Goal: Communication & Community: Answer question/provide support

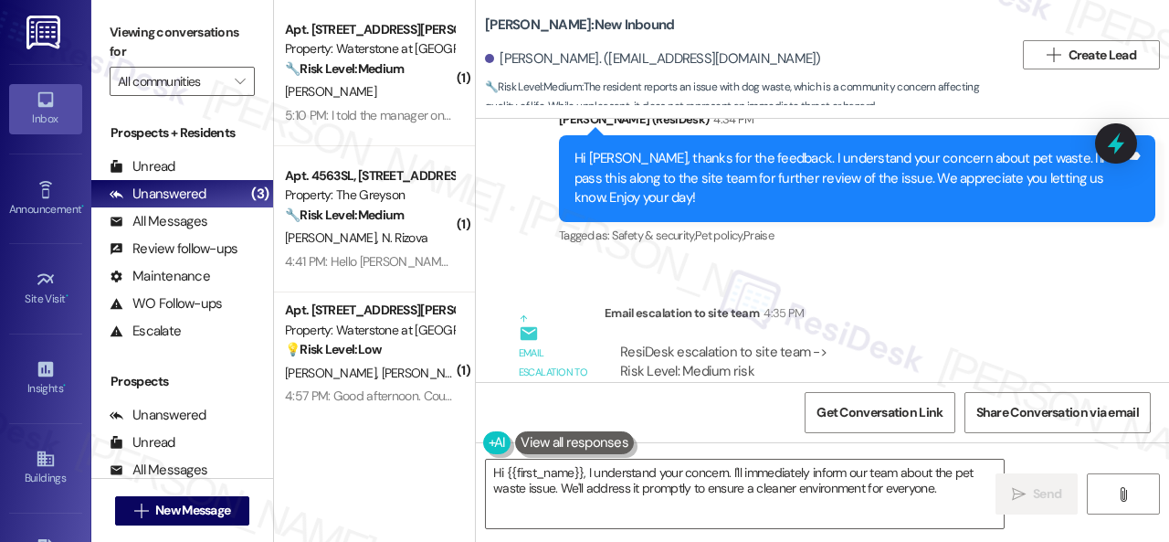
scroll to position [723, 0]
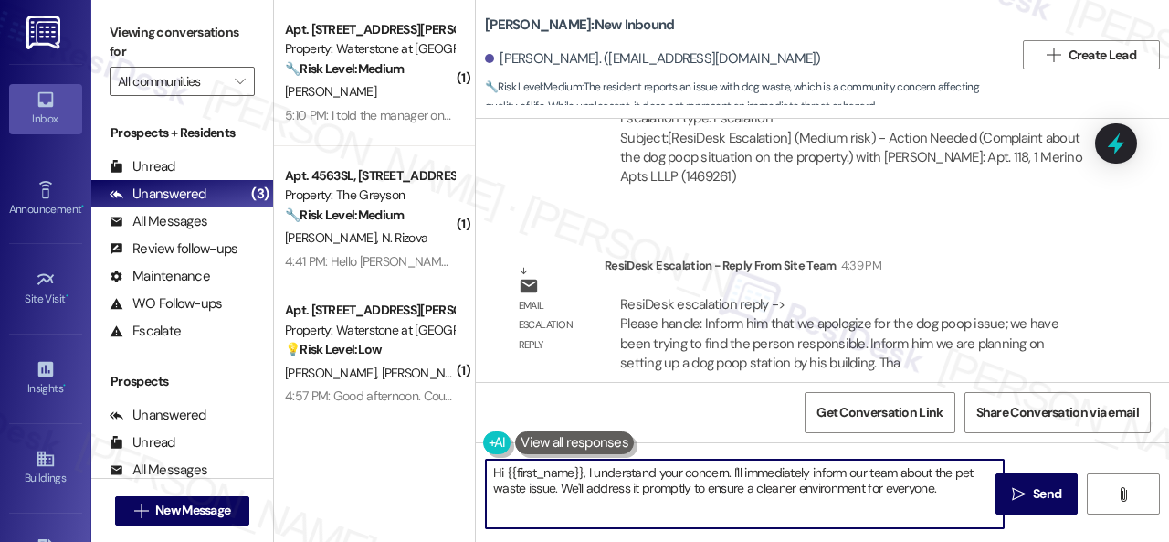
click at [381, 432] on div "( 1 ) Apt. 15105, [STREET_ADDRESS][PERSON_NAME] Property: Waterstone at [GEOGRA…" at bounding box center [721, 271] width 895 height 542
paste textarea "ello! The site team apologizes for the dog poop issue, and they stated that the…"
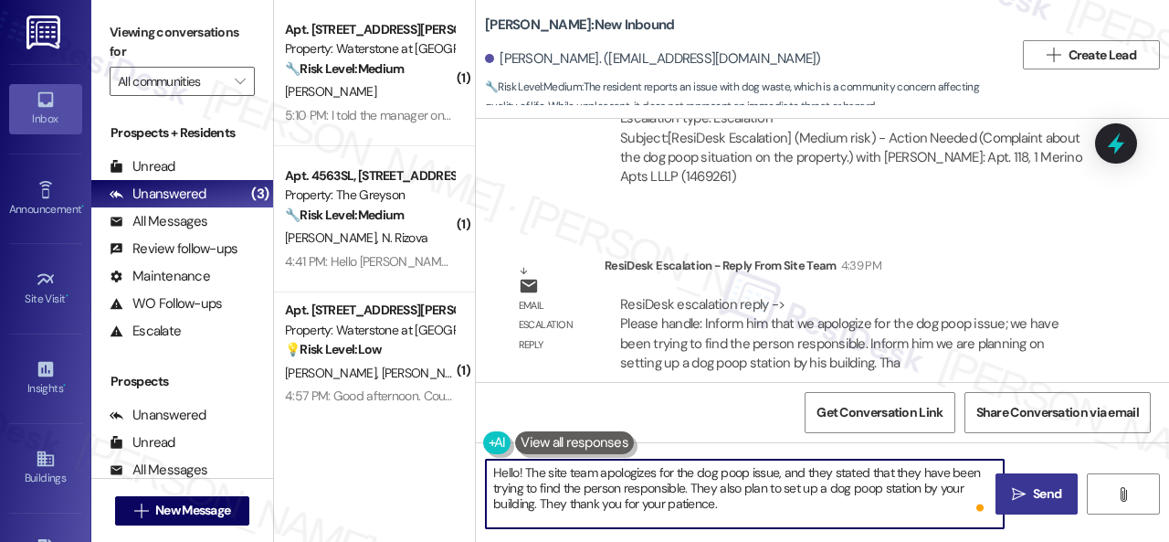
type textarea "Hello! The site team apologizes for the dog poop issue, and they stated that th…"
click at [1029, 490] on span "Send" at bounding box center [1047, 493] width 36 height 19
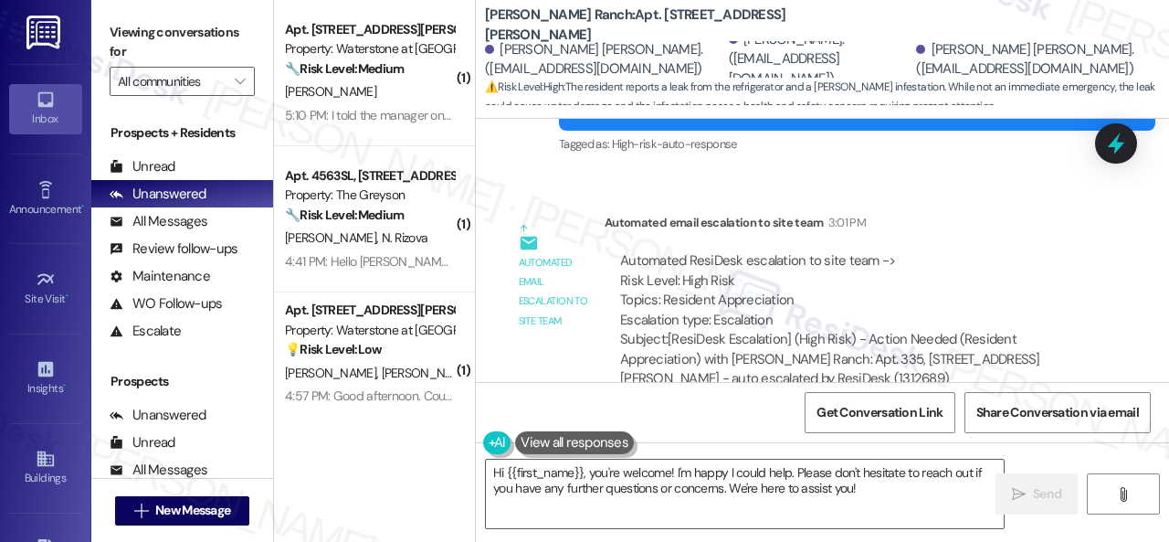
scroll to position [13661, 0]
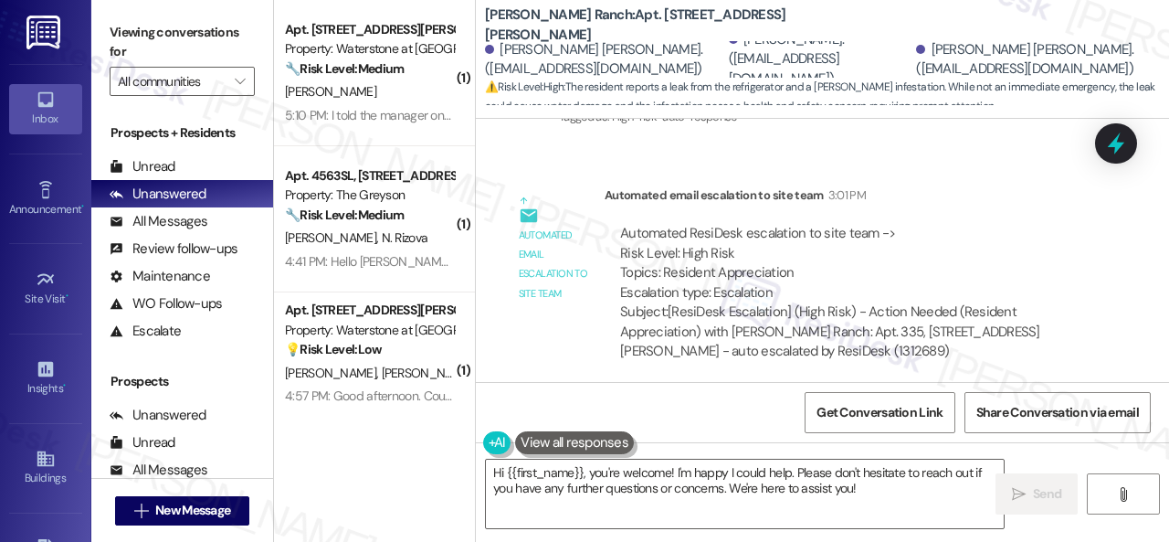
drag, startPoint x: 877, startPoint y: 489, endPoint x: 364, endPoint y: 437, distance: 514.9
click at [387, 442] on div "( 1 ) Apt. 15105, [STREET_ADDRESS][PERSON_NAME] Property: Waterstone at [GEOGRA…" at bounding box center [721, 271] width 895 height 542
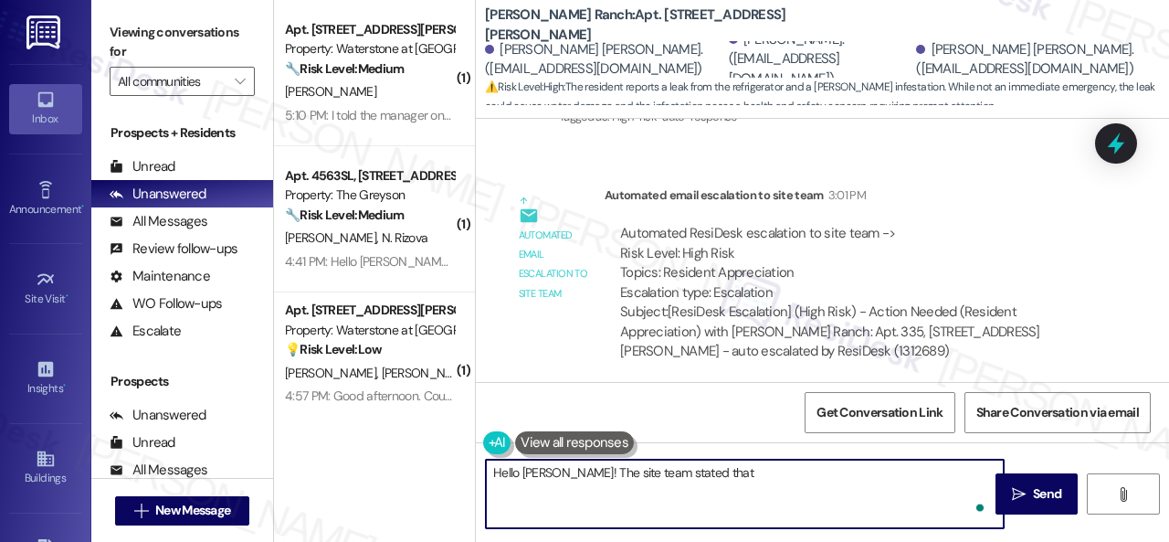
paste textarea "pest control will service [DATE]"
click at [891, 481] on textarea "Hello [PERSON_NAME]! The site team stated that pest control will service [DATE]…" at bounding box center [745, 493] width 518 height 68
type textarea "Hello Ruchitha! The site team stated that pest control will service on Tuesday …"
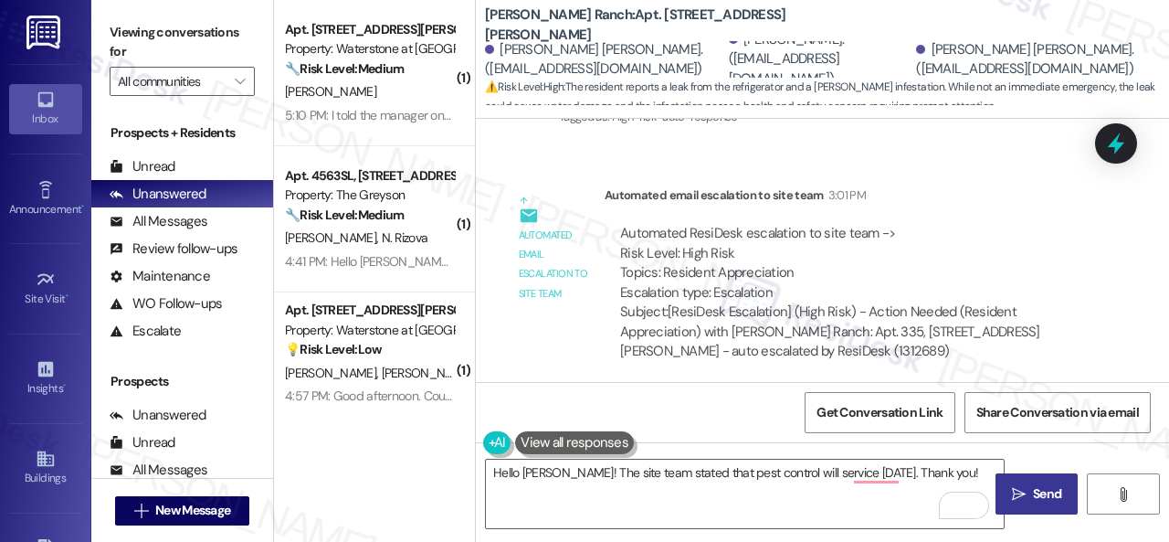
click at [1016, 485] on button " Send" at bounding box center [1036, 493] width 82 height 41
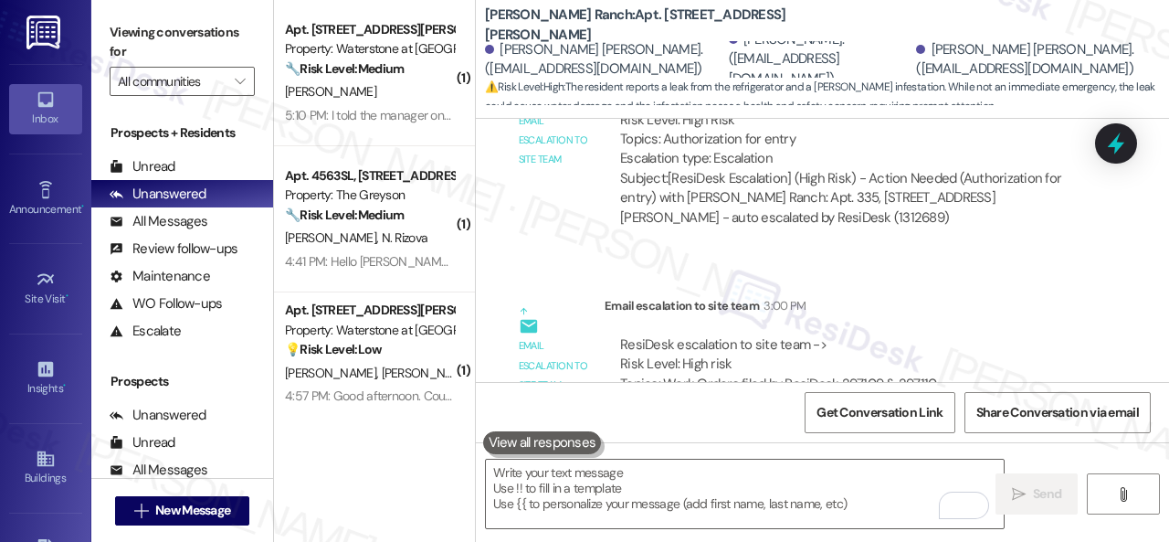
scroll to position [12791, 0]
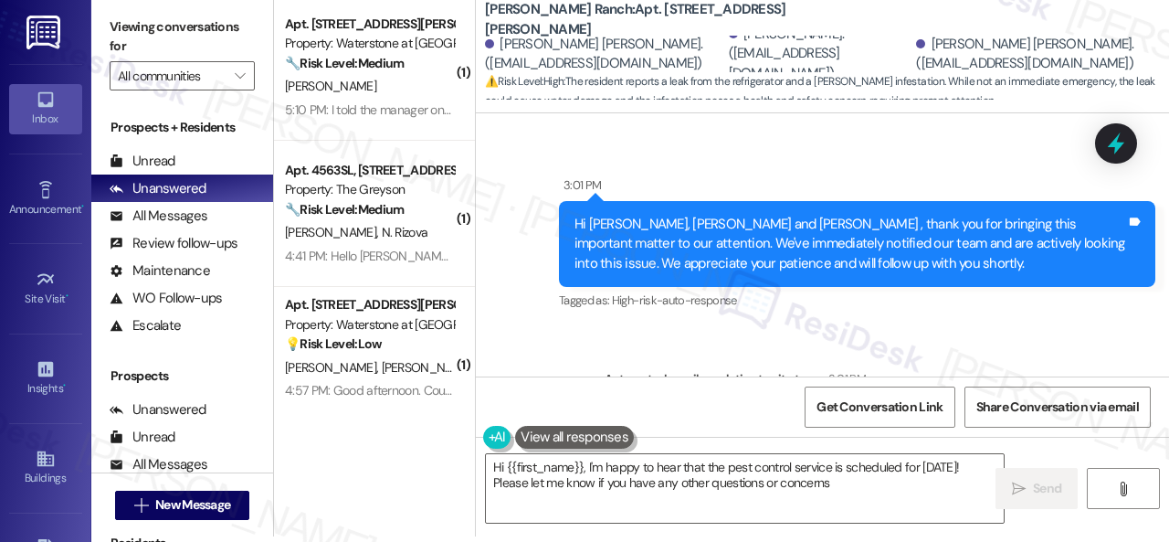
scroll to position [13470, 0]
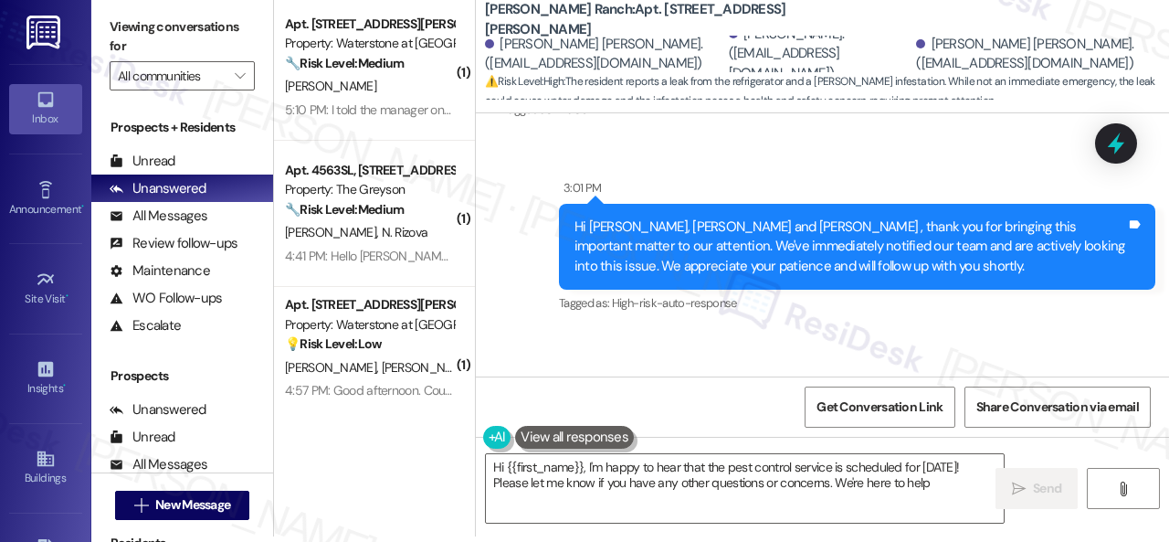
type textarea "Hi {{first_name}}, I'm happy to hear that the pest control service is scheduled…"
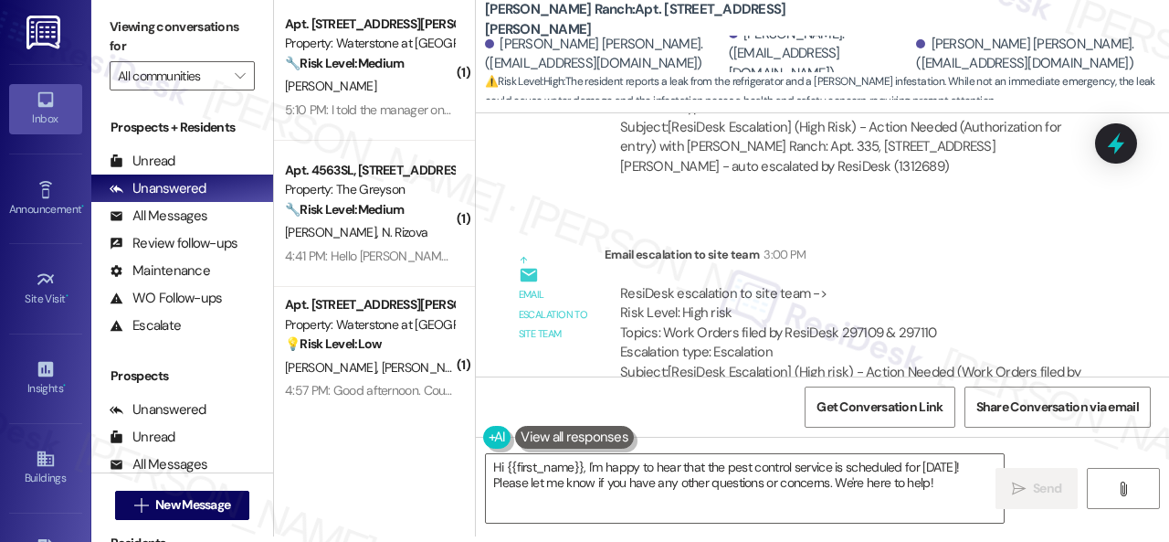
scroll to position [12739, 0]
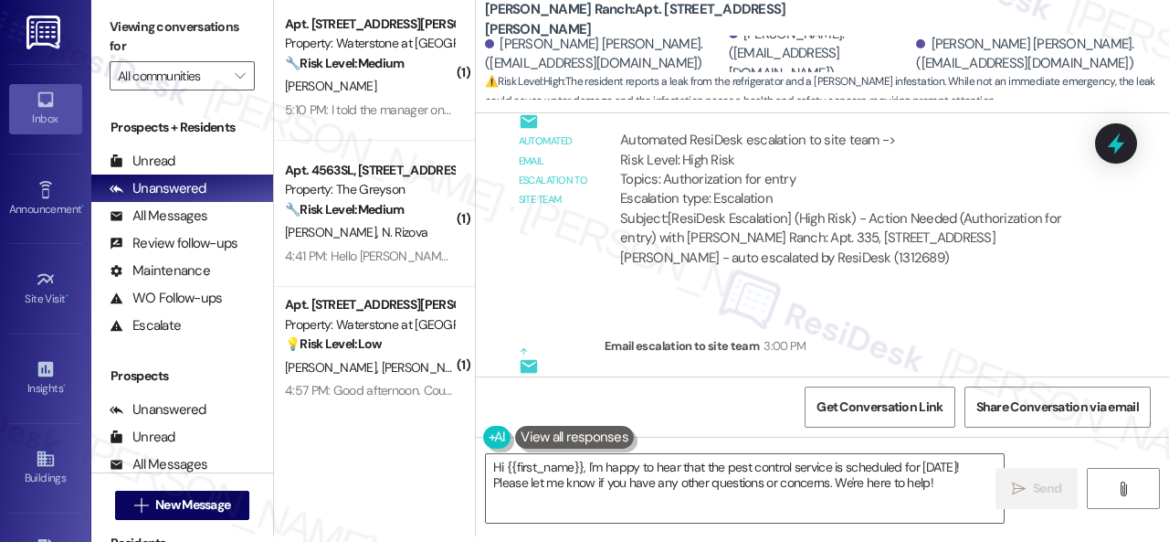
drag, startPoint x: 939, startPoint y: 256, endPoint x: 665, endPoint y: 253, distance: 274.0
click at [665, 375] on div "ResiDesk escalation to site team -> Risk Level: High risk Topics: Work Orders f…" at bounding box center [852, 414] width 464 height 79
copy div "Work Orders filed by ResiDesk 297109 & 297110"
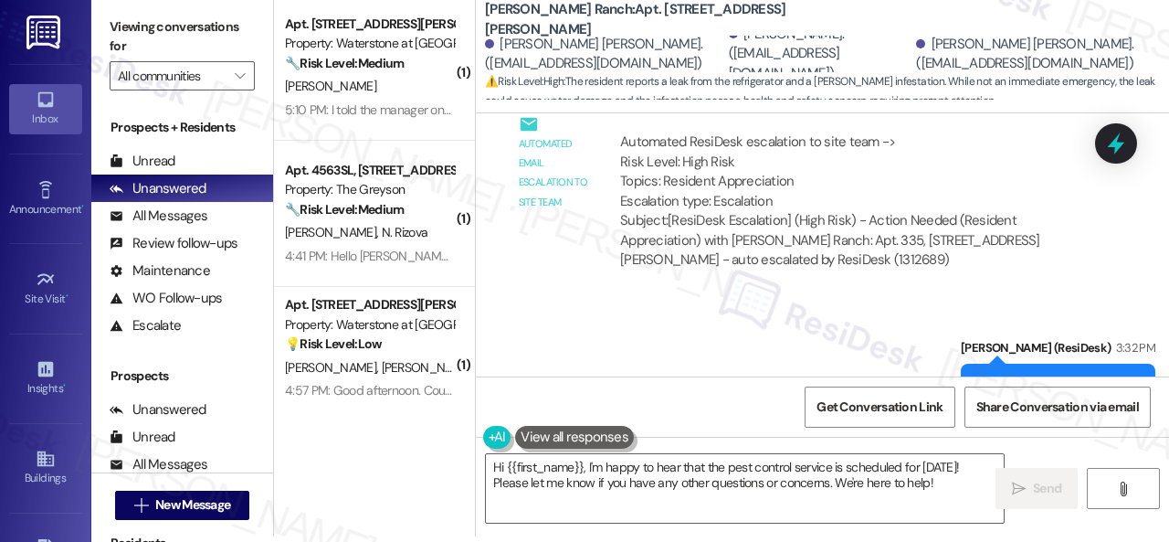
scroll to position [13744, 0]
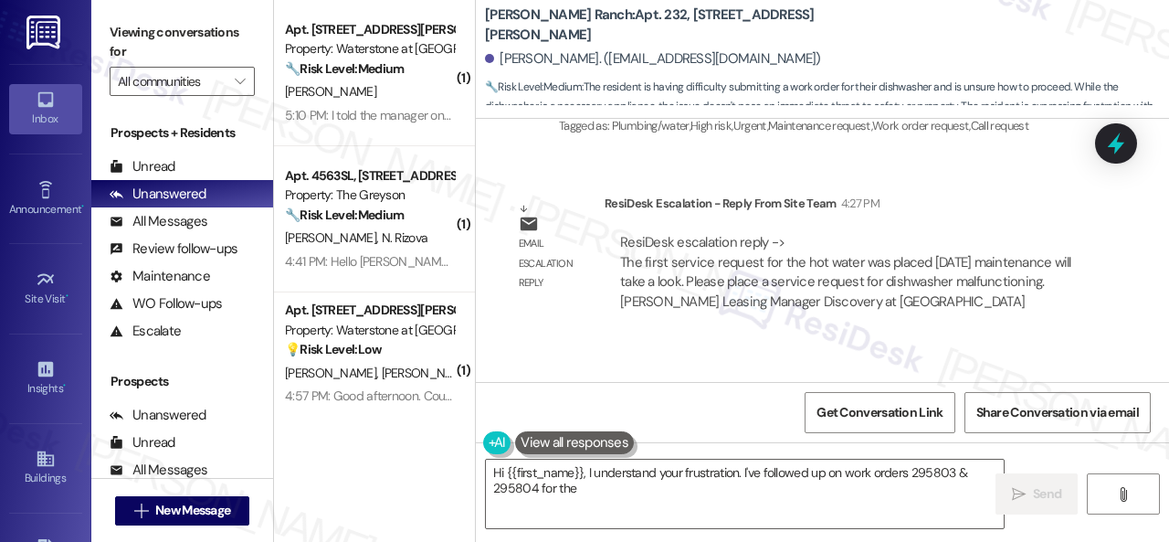
scroll to position [8113, 0]
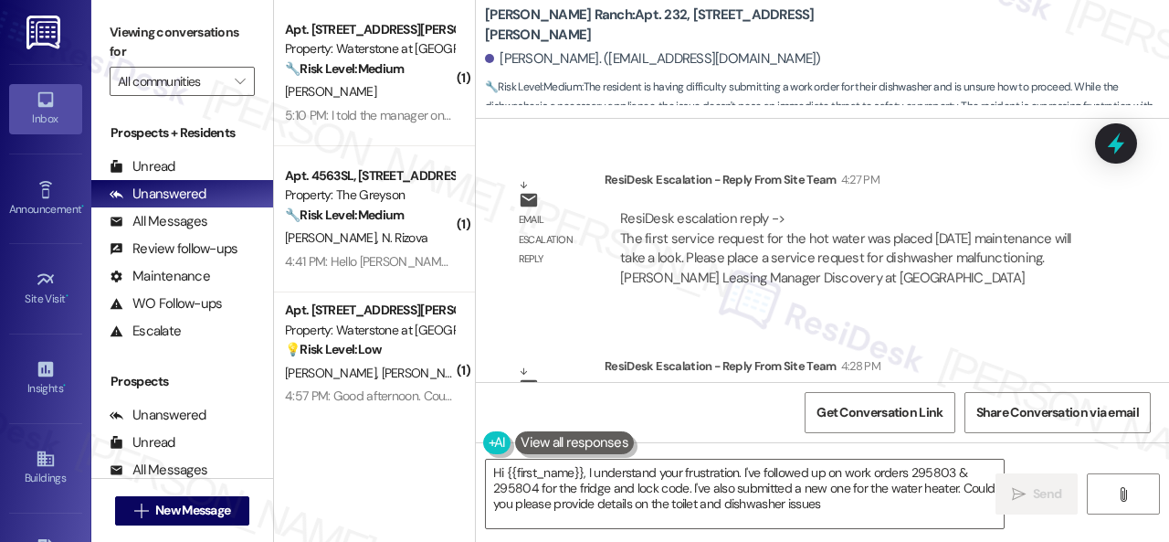
type textarea "Hi {{first_name}}, I understand your frustration. I've followed up on work orde…"
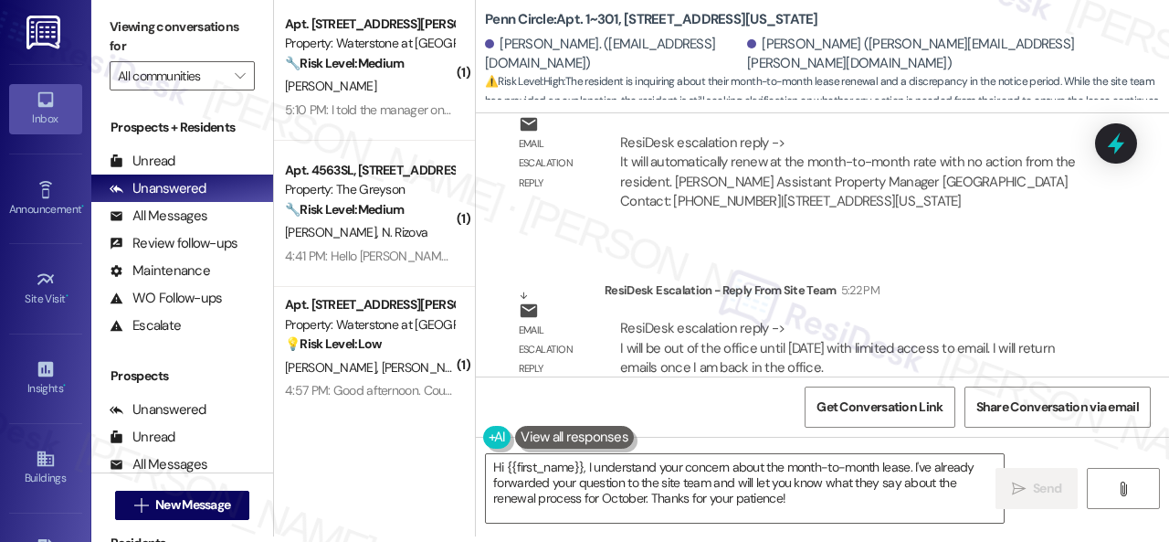
scroll to position [6224, 0]
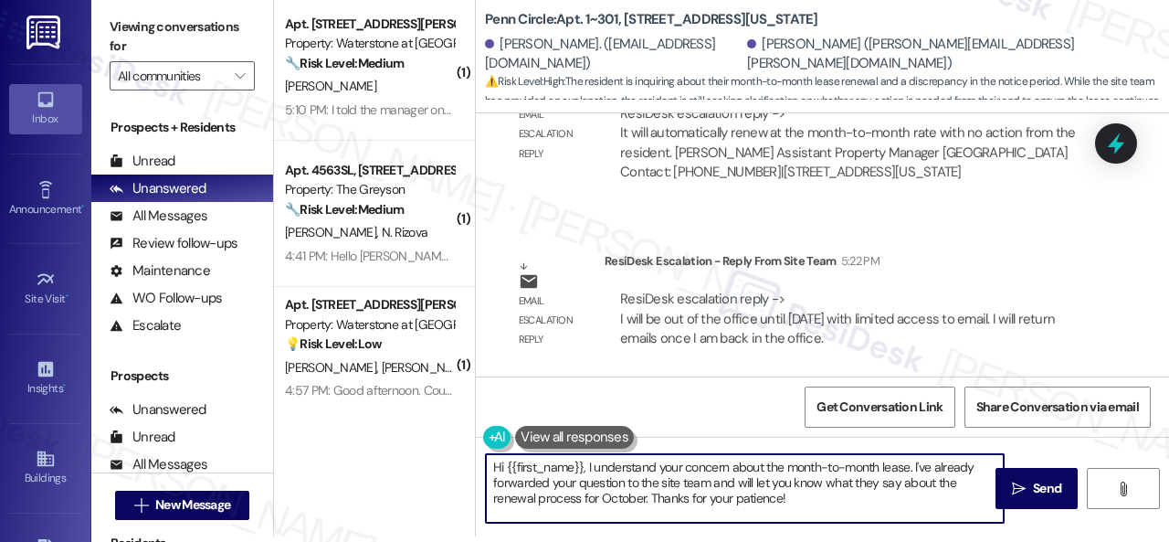
drag, startPoint x: 500, startPoint y: 463, endPoint x: 863, endPoint y: 523, distance: 367.5
click at [846, 528] on div "Hi {{first_name}}, I understand your concern about the month-to-month lease. I'…" at bounding box center [822, 505] width 693 height 137
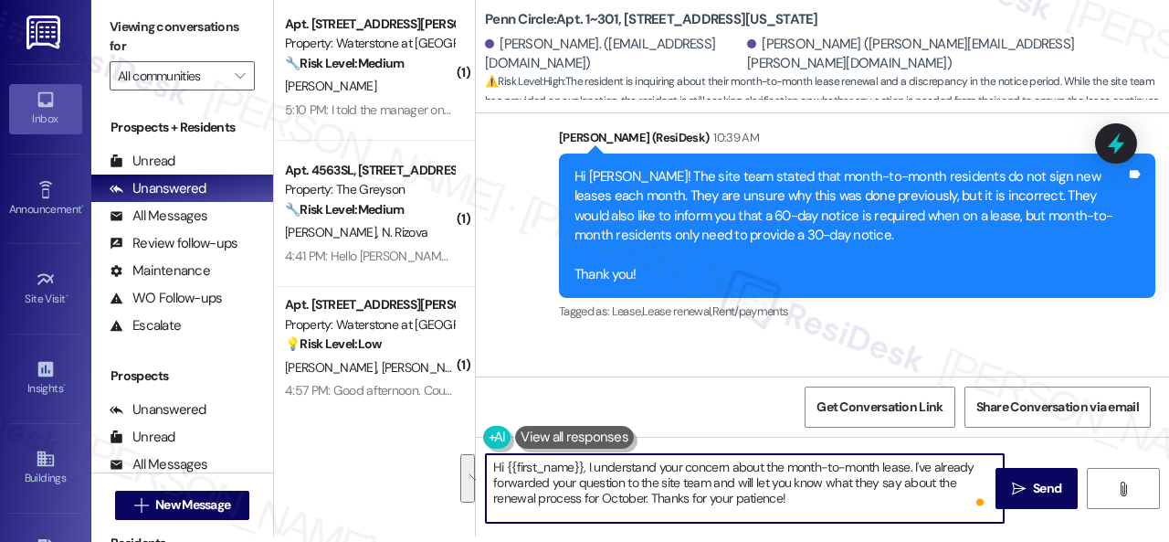
scroll to position [4855, 0]
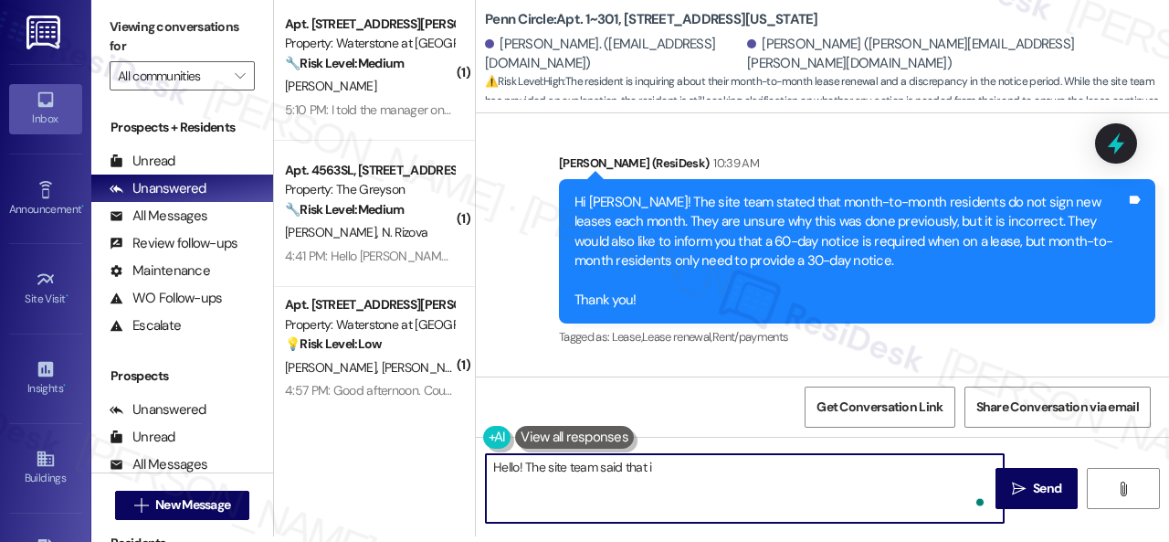
paste textarea "t will automatically renew at the month-to-month rate with no action from"
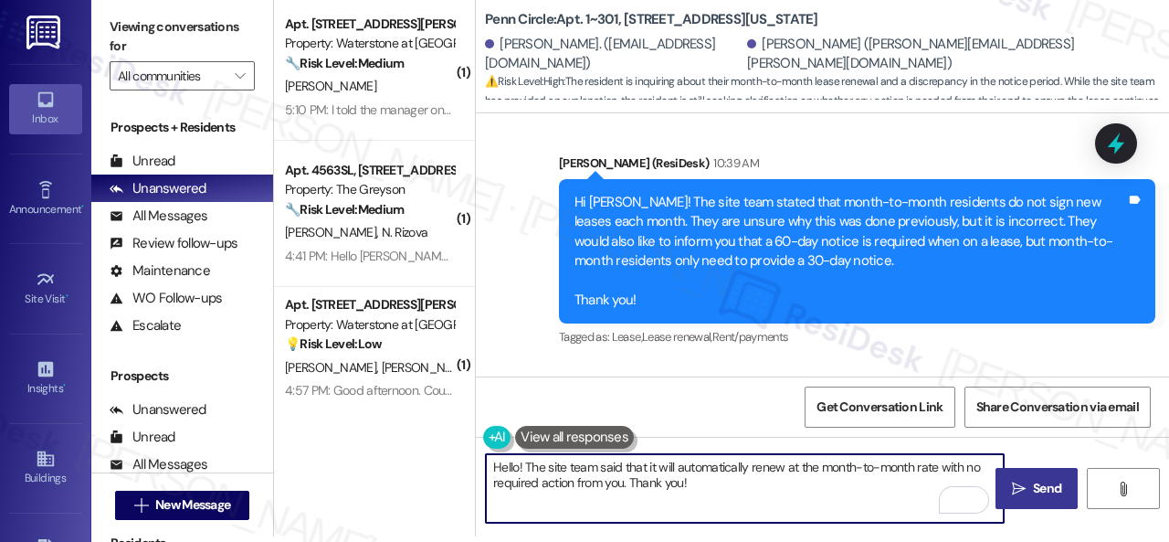
type textarea "Hello! The site team said that it will automatically renew at the month-to-mont…"
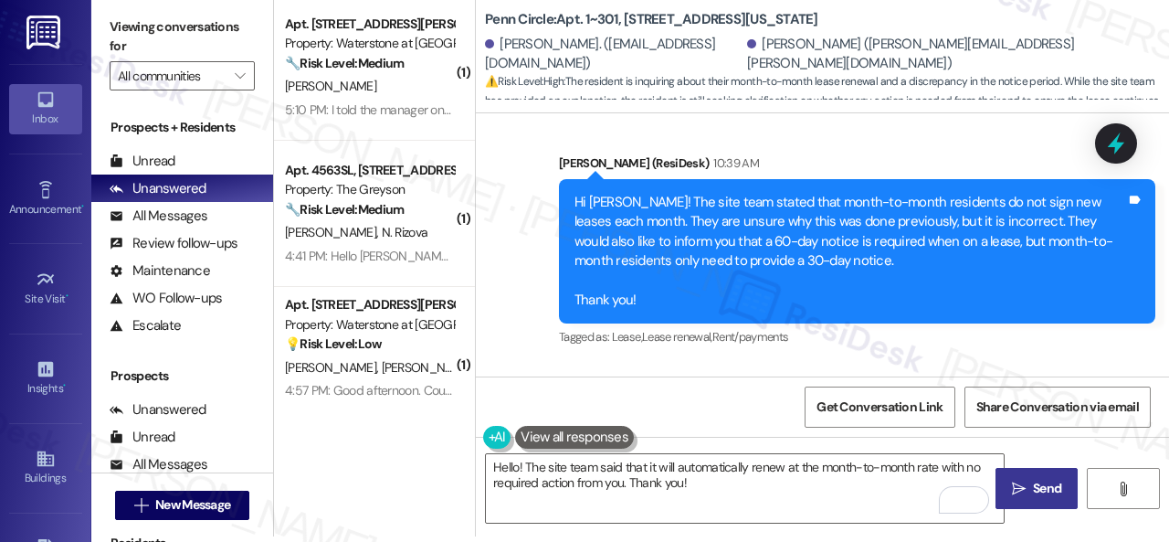
click at [1040, 495] on span "Send" at bounding box center [1047, 488] width 28 height 19
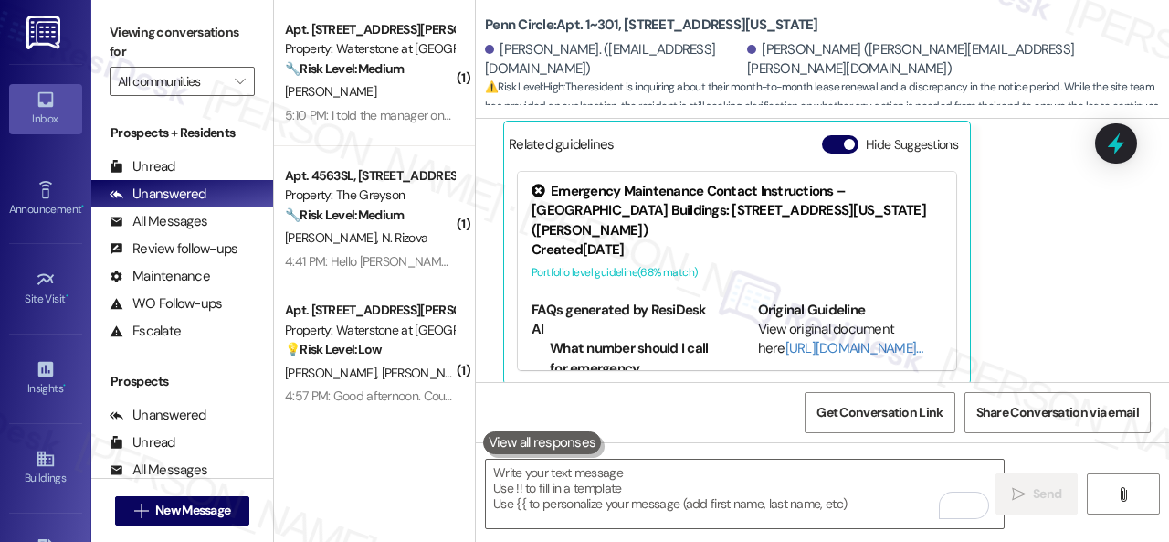
scroll to position [5278, 0]
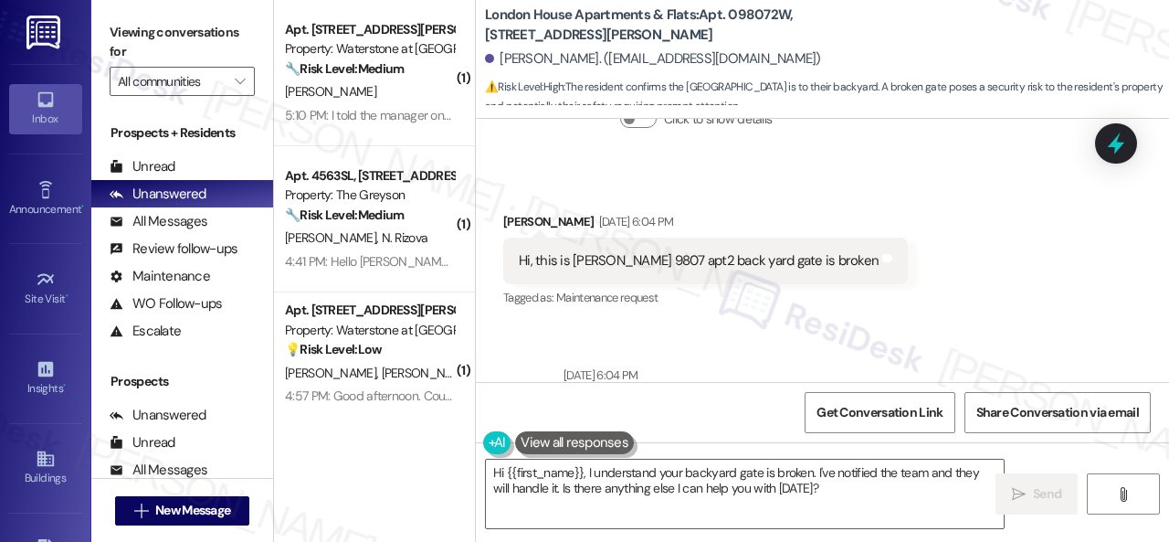
scroll to position [4261, 0]
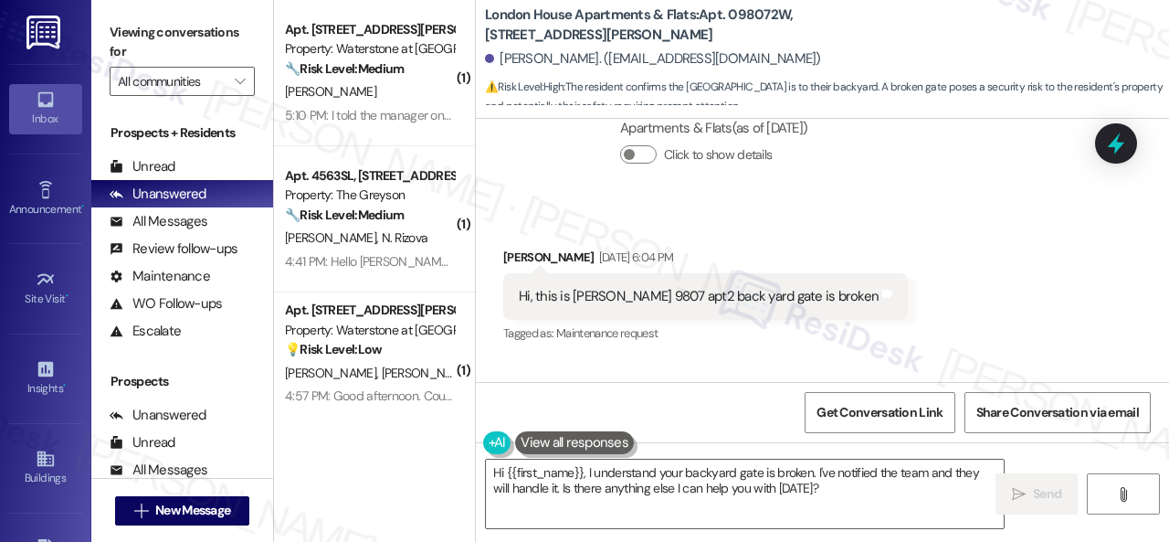
click at [752, 206] on div "Received via SMS [PERSON_NAME] [DATE] 6:04 PM Hi, this is [PERSON_NAME] 9807 ap…" at bounding box center [822, 283] width 693 height 154
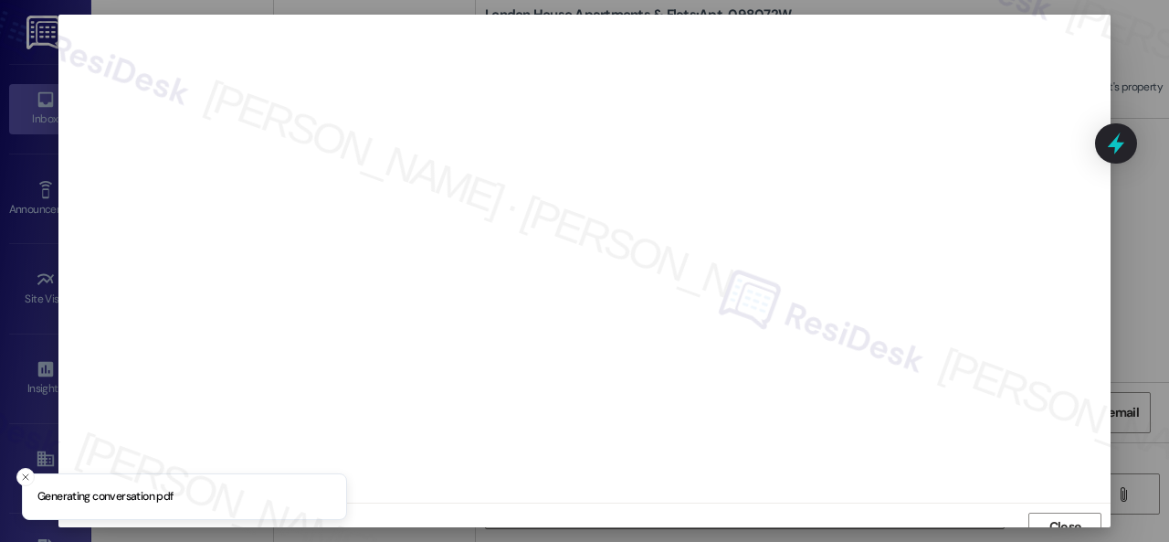
scroll to position [14, 0]
click at [1049, 510] on span "Close" at bounding box center [1065, 512] width 32 height 19
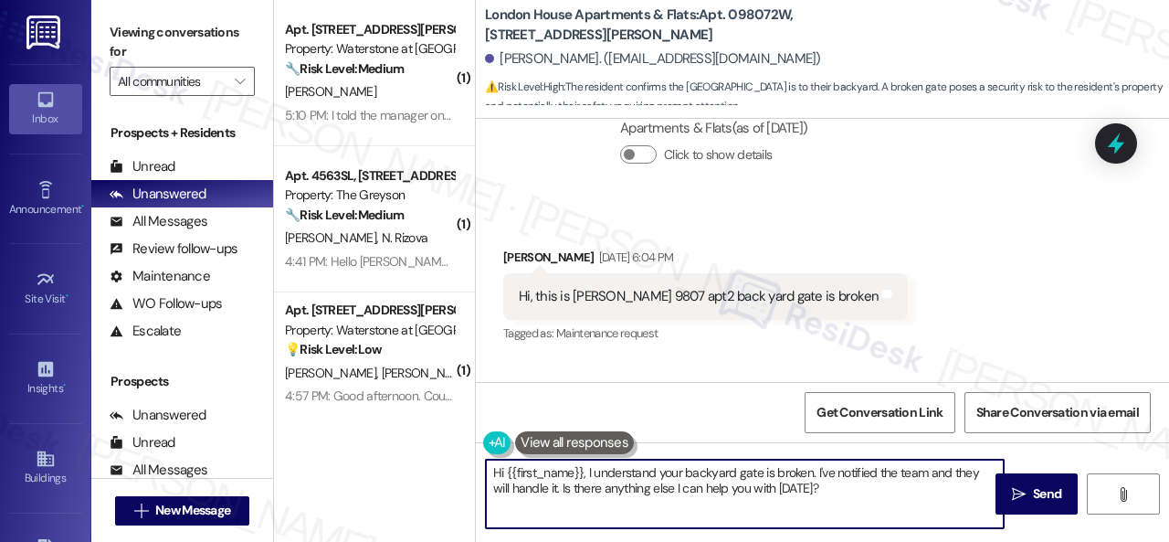
drag, startPoint x: 591, startPoint y: 470, endPoint x: 912, endPoint y: 514, distance: 324.4
click at [889, 522] on textarea "Hi {{first_name}}, I understand your backyard gate is broken. I've notified the…" at bounding box center [745, 493] width 518 height 68
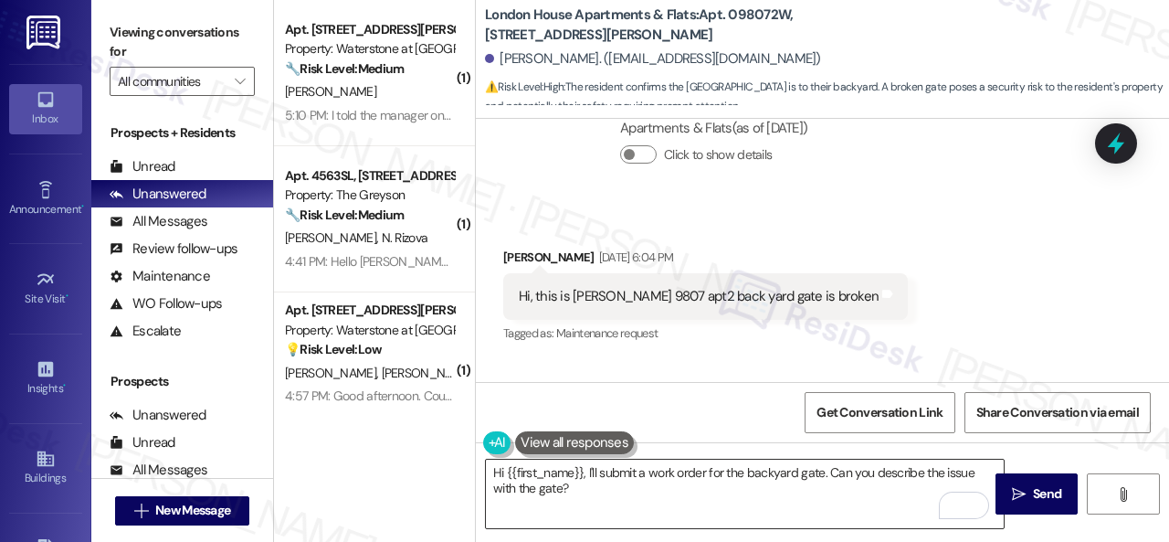
click at [815, 494] on textarea "Hi {{first_name}}, I'll submit a work order for the backyard gate. Can you desc…" at bounding box center [745, 493] width 518 height 68
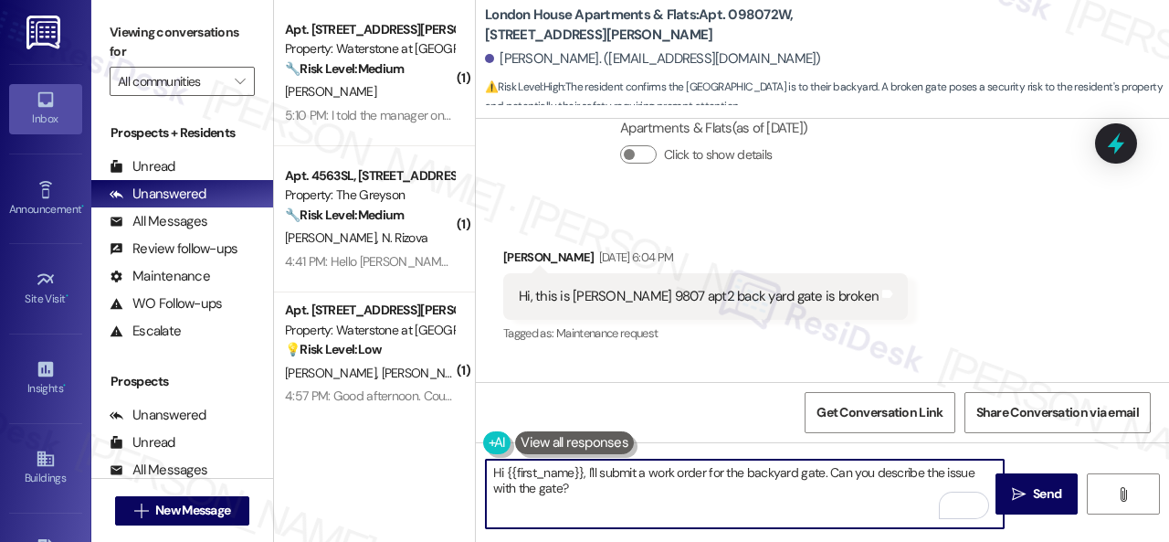
paste textarea "Please provide as much detail as possible about the issue and include photos if…"
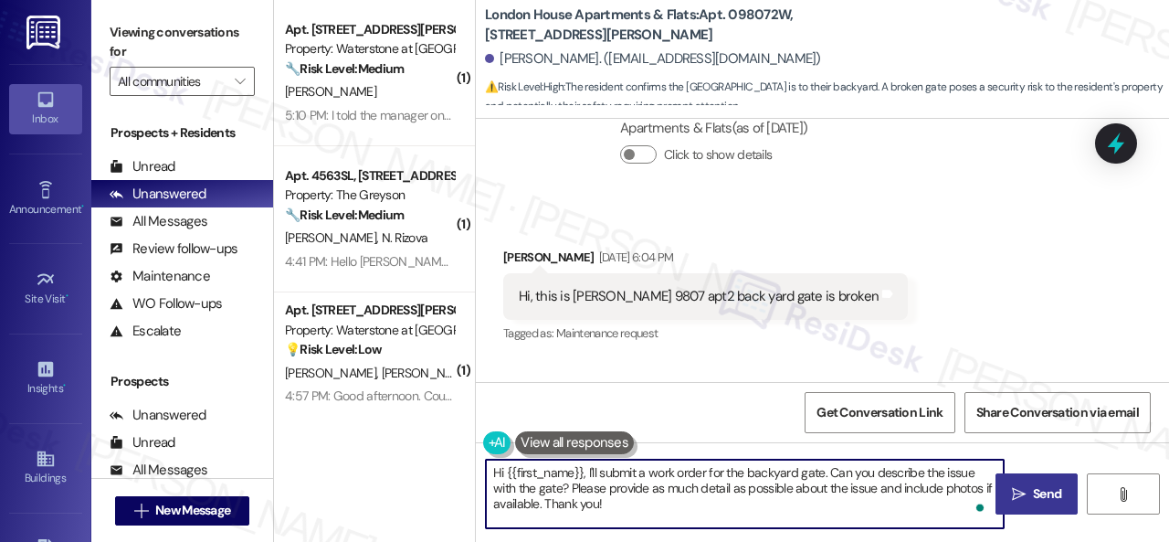
type textarea "Hi {{first_name}}, I'll submit a work order for the backyard gate. Can you desc…"
click at [1022, 490] on span " Send" at bounding box center [1037, 493] width 58 height 19
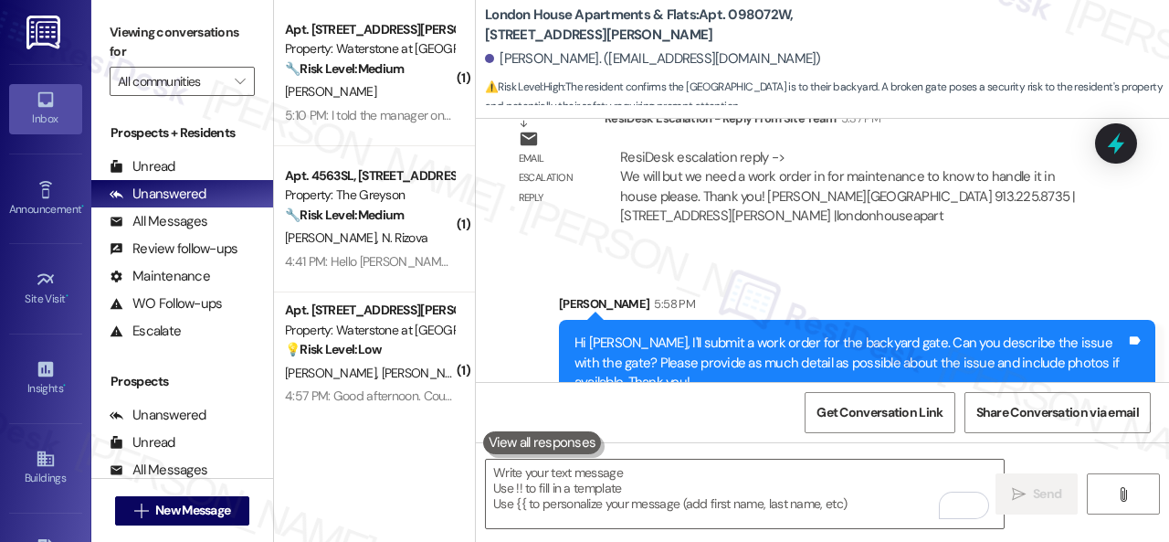
scroll to position [5, 0]
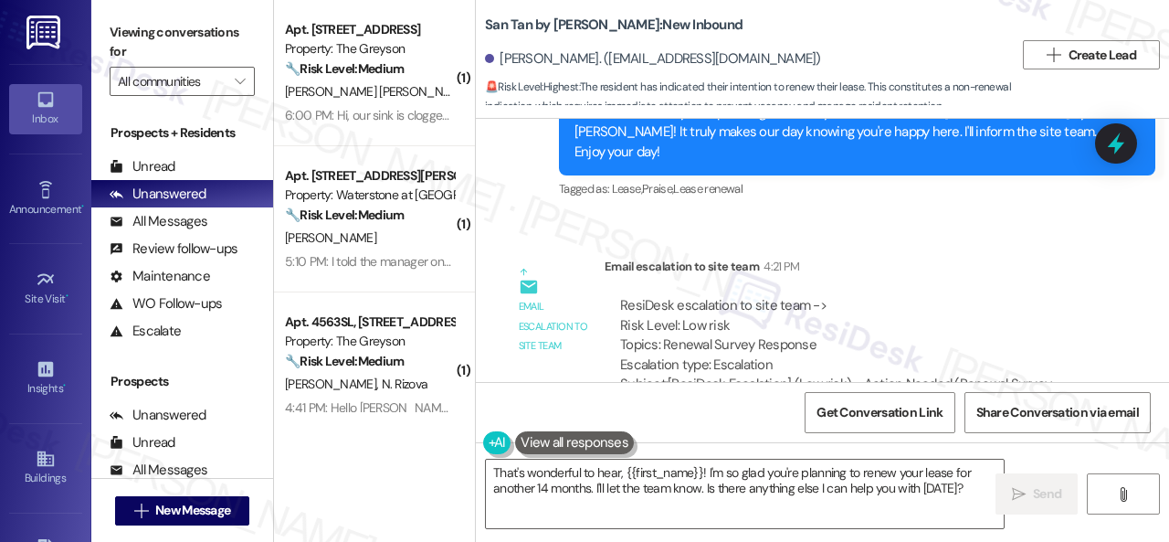
scroll to position [1499, 0]
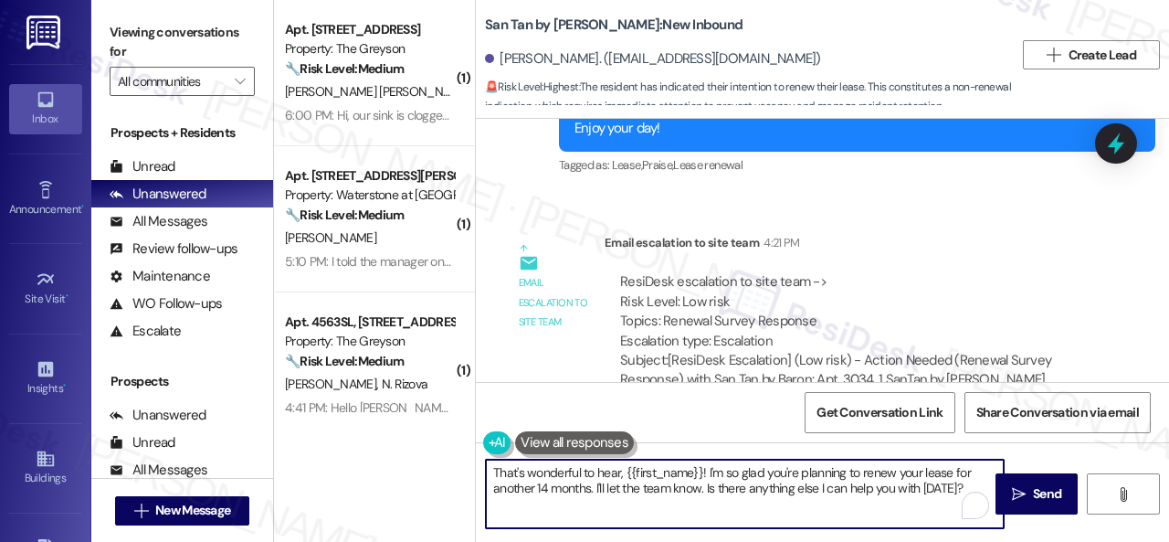
drag, startPoint x: 488, startPoint y: 468, endPoint x: 612, endPoint y: 472, distance: 124.2
click at [621, 473] on textarea "That's wonderful to hear, {{first_name}}! I'm so glad you're planning to renew …" at bounding box center [745, 493] width 518 height 68
drag, startPoint x: 597, startPoint y: 472, endPoint x: 857, endPoint y: 523, distance: 264.3
click at [857, 523] on textarea "Hello {{first_name}}! I'm so glad you're planning to renew your lease for anoth…" at bounding box center [745, 493] width 518 height 68
paste textarea "The site team stated that your lease will be up in January, and renewal offers …"
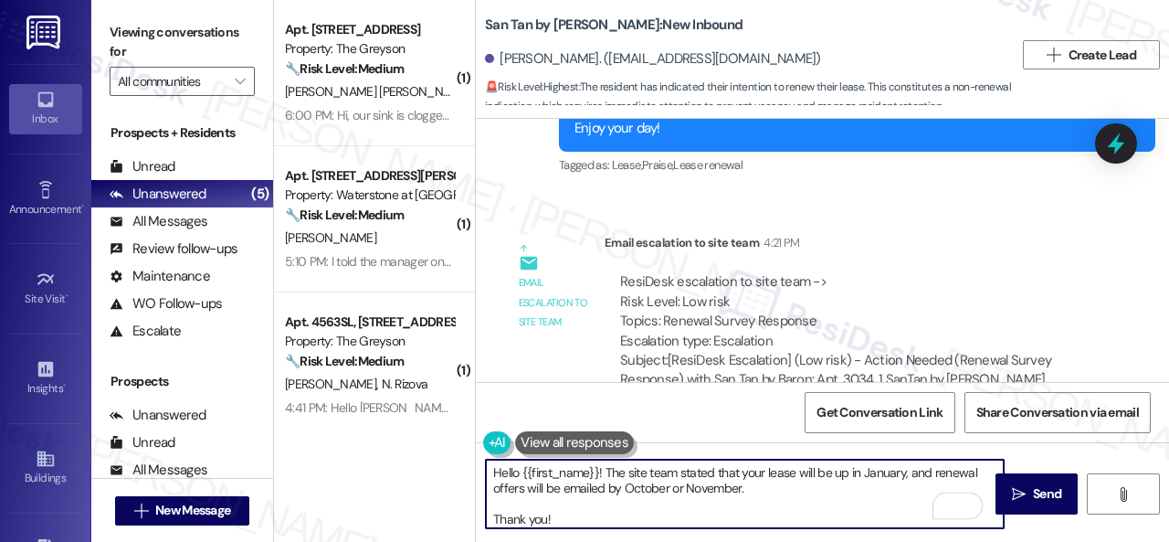
scroll to position [0, 0]
type textarea "Hello {{first_name}}! The site team stated that your lease will be up in Januar…"
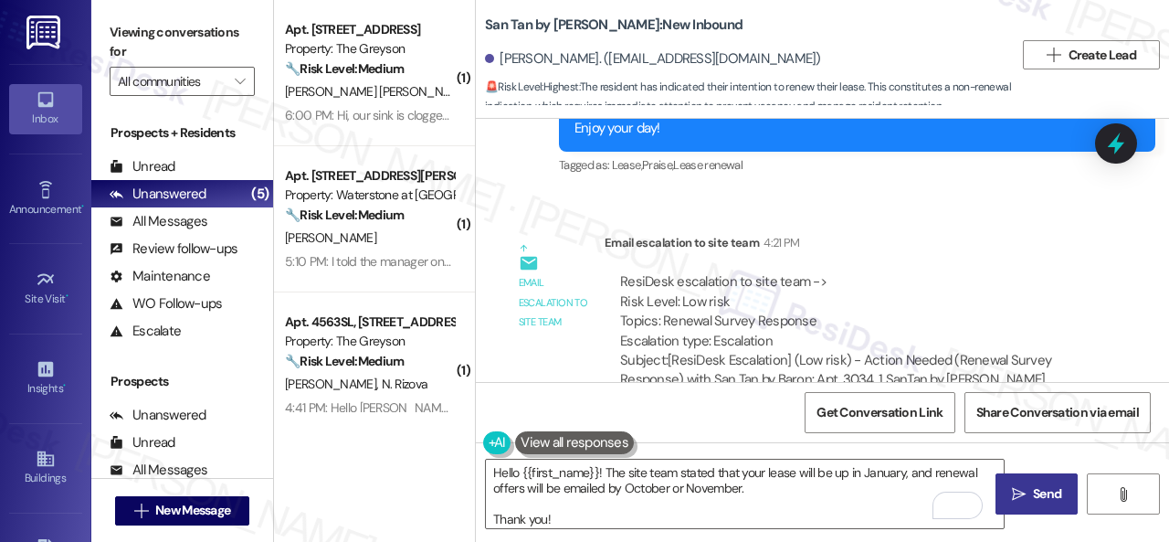
click at [1037, 497] on span "Send" at bounding box center [1047, 493] width 28 height 19
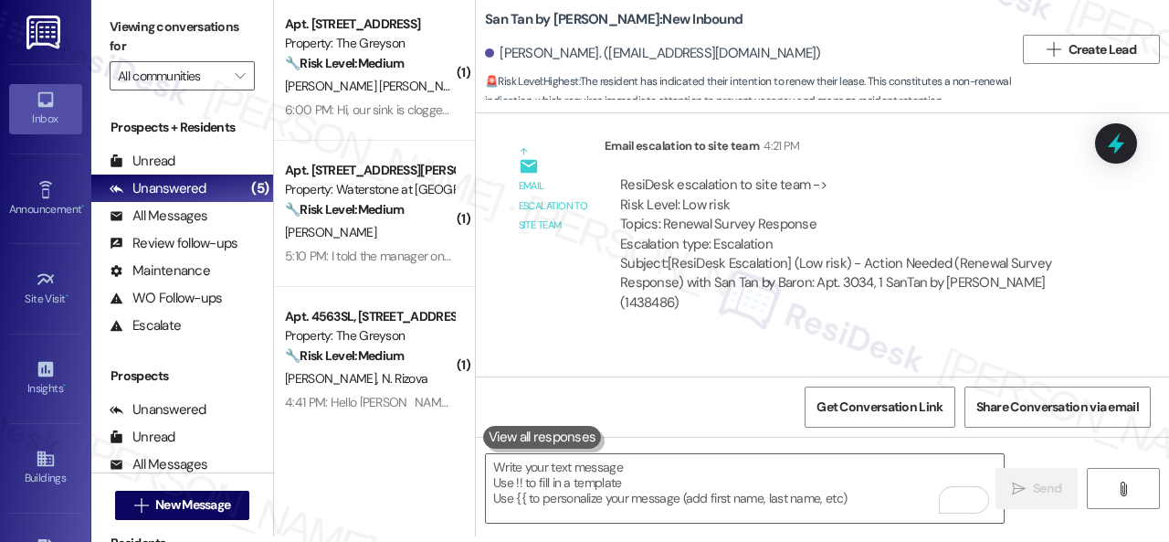
scroll to position [1681, 0]
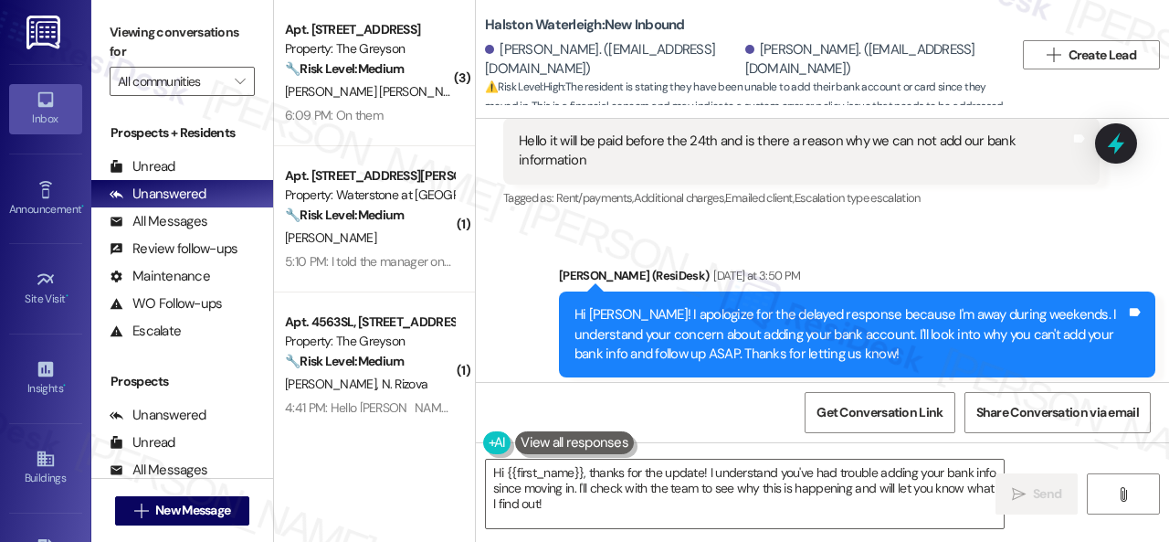
scroll to position [59405, 0]
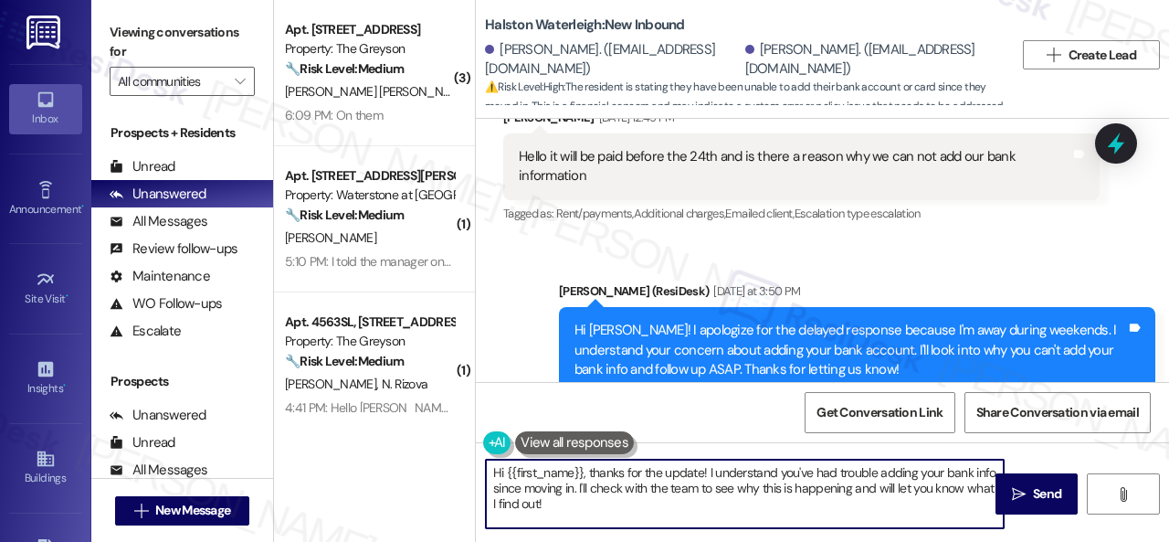
drag, startPoint x: 584, startPoint y: 510, endPoint x: 501, endPoint y: 472, distance: 91.1
click at [501, 472] on textarea "Hi {{first_name}}, thanks for the update! I understand you've had trouble addin…" at bounding box center [745, 493] width 518 height 68
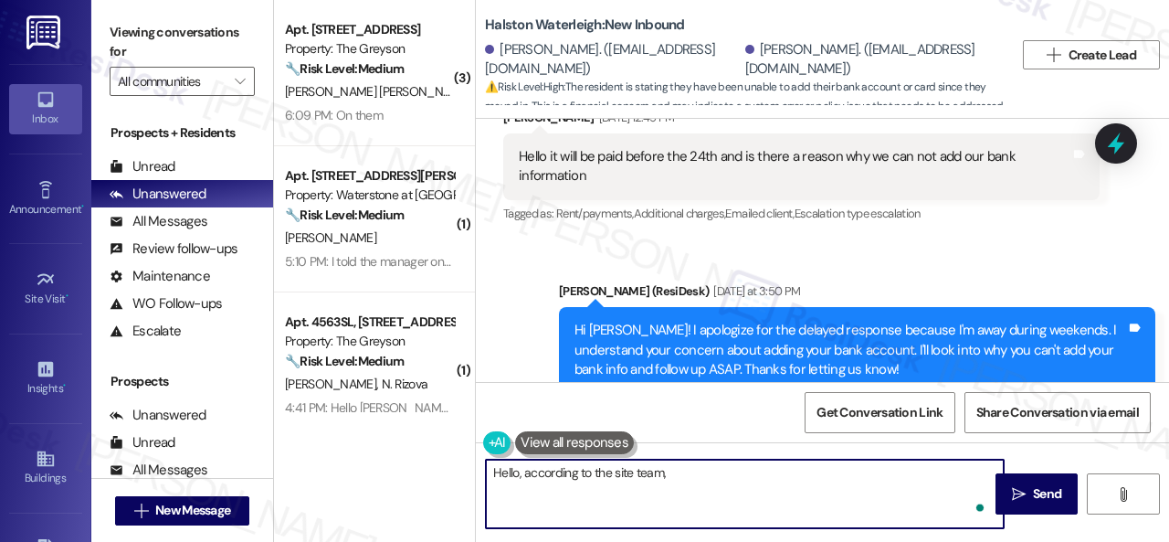
paste textarea "paid through the portal up until July. However, in July their payment was retur…"
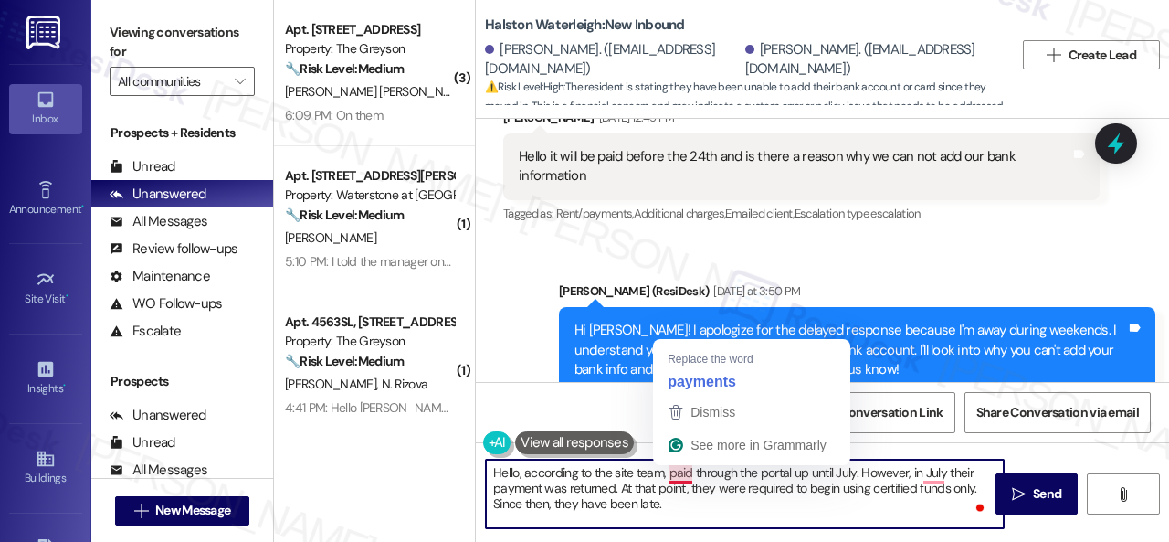
click at [668, 474] on textarea "Hello, according to the site team, paid through the portal up until July. Howev…" at bounding box center [745, 493] width 518 height 68
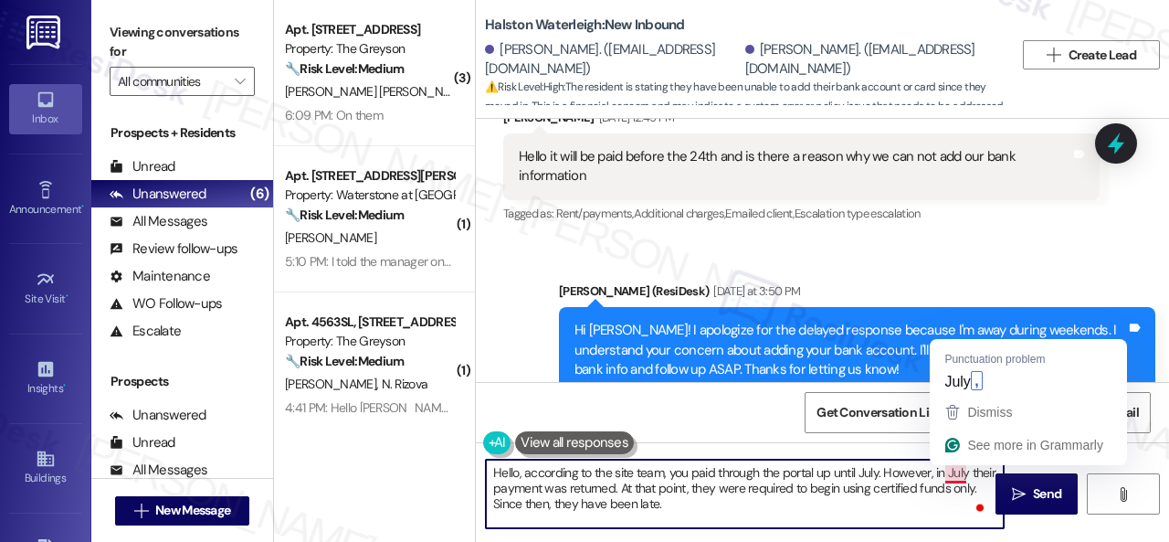
click at [952, 476] on textarea "Hello, according to the site team, you paid through the portal up until July. H…" at bounding box center [745, 493] width 518 height 68
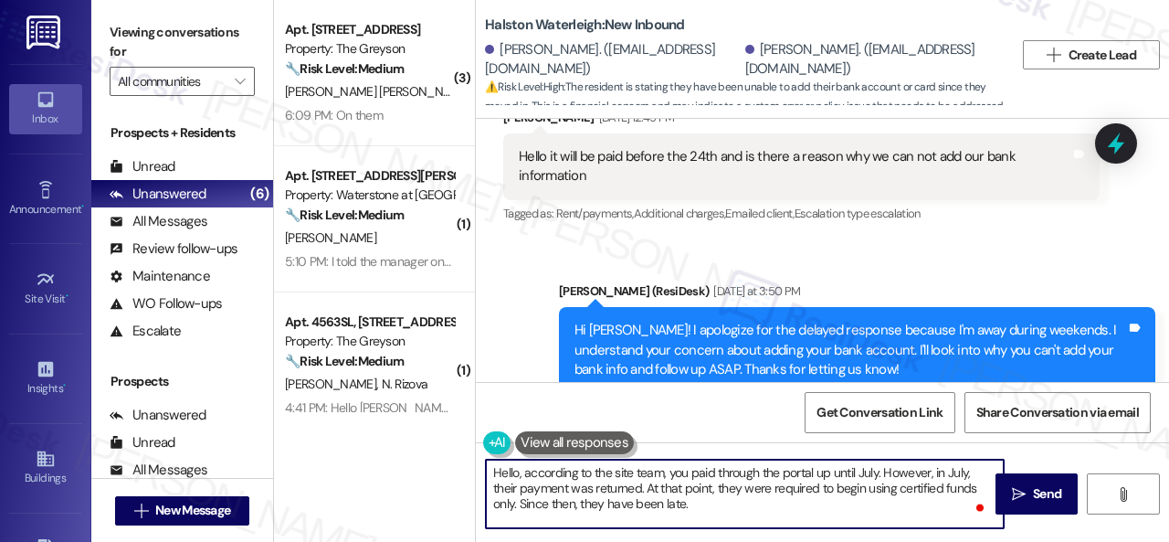
click at [501, 483] on textarea "Hello, according to the site team, you paid through the portal up until July. H…" at bounding box center [745, 493] width 518 height 68
click at [725, 490] on textarea "Hello, according to the site team, you paid through the portal up until July. H…" at bounding box center [745, 493] width 518 height 68
click at [588, 505] on textarea "Hello, according to the site team, you paid through the portal up until July. H…" at bounding box center [745, 493] width 518 height 68
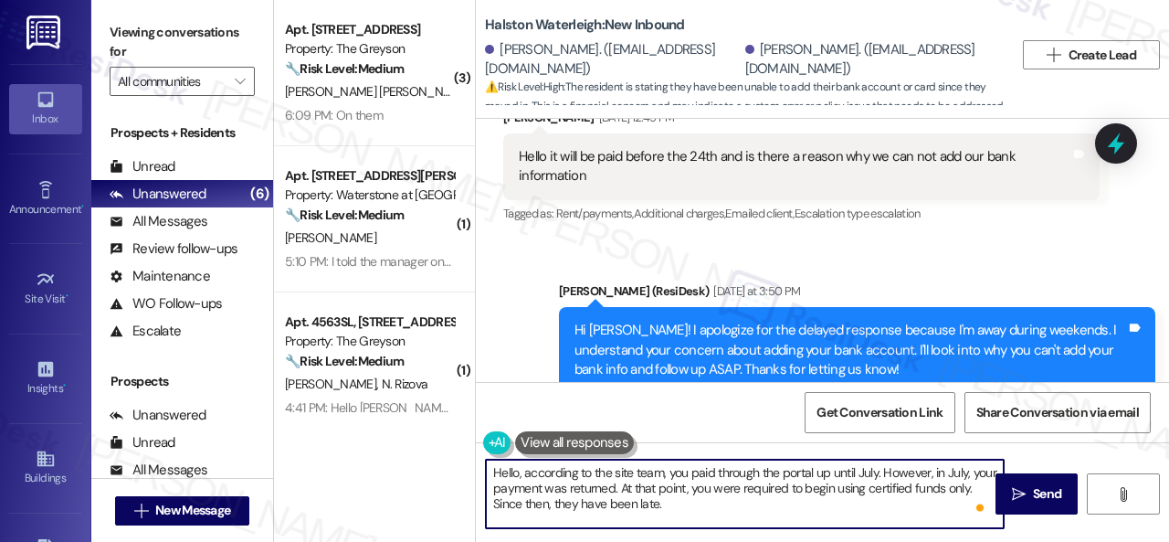
click at [588, 505] on textarea "Hello, according to the site team, you paid through the portal up until July. H…" at bounding box center [745, 493] width 518 height 68
click at [745, 508] on textarea "Hello, according to the site team, you paid through the portal up until July. H…" at bounding box center [745, 493] width 518 height 68
type textarea "Hello, according to the site team, you paid through the portal up until July. H…"
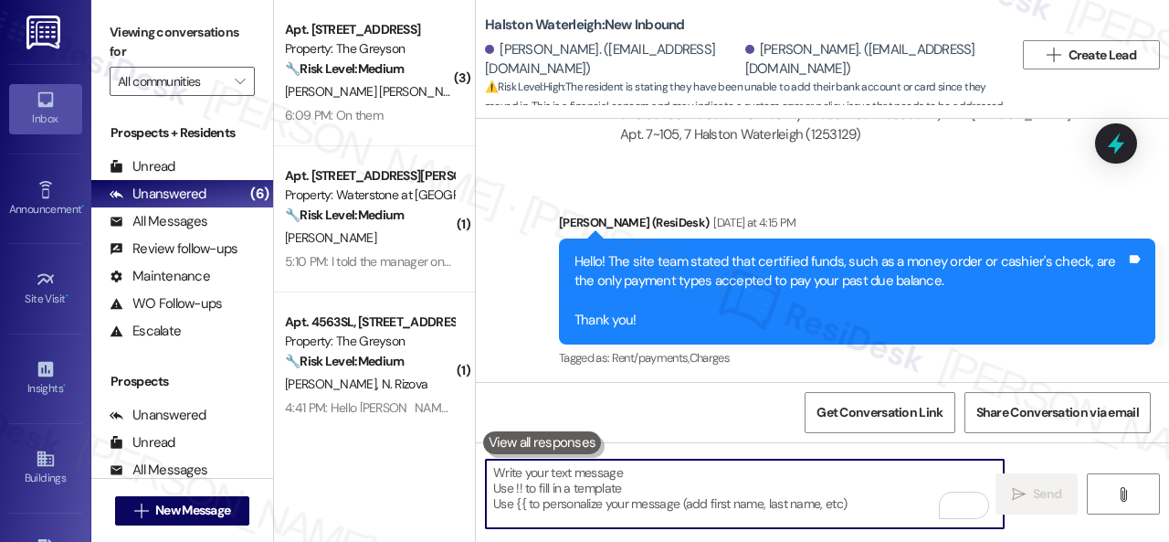
scroll to position [59953, 0]
